Goal: Book appointment/travel/reservation

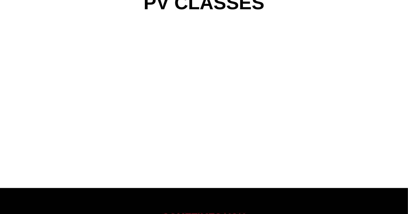
scroll to position [566, 0]
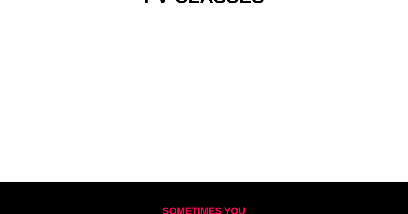
click at [381, 68] on div "PV CLASSES" at bounding box center [204, 81] width 369 height 199
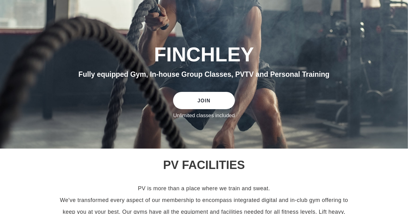
scroll to position [48, 0]
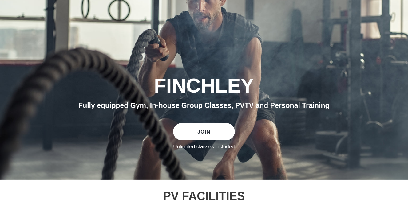
scroll to position [48, 0]
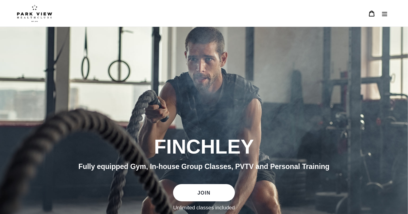
click at [388, 14] on icon "Menu" at bounding box center [385, 13] width 6 height 6
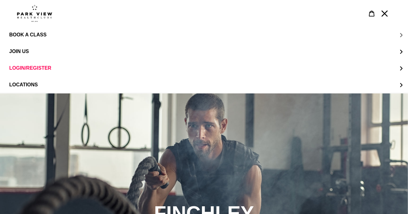
click at [28, 34] on span "BOOK A CLASS" at bounding box center [27, 35] width 37 height 6
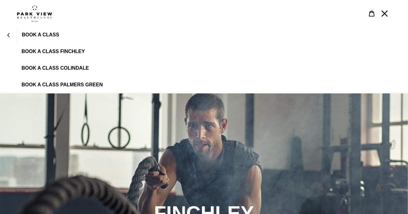
click at [50, 50] on span "BOOK A CLASS FINCHLEY" at bounding box center [53, 52] width 63 height 6
